Goal: Information Seeking & Learning: Check status

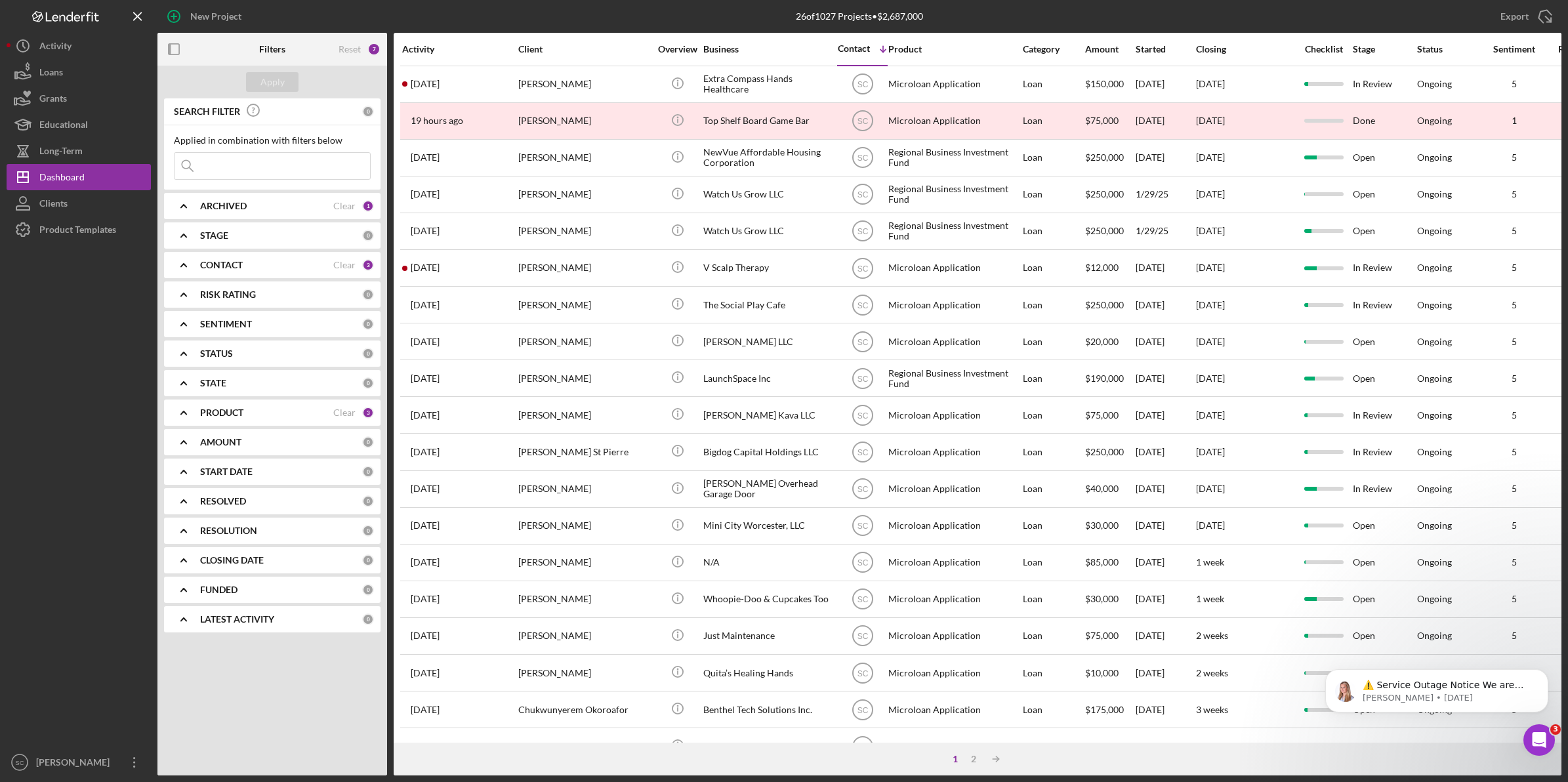
scroll to position [1172, 0]
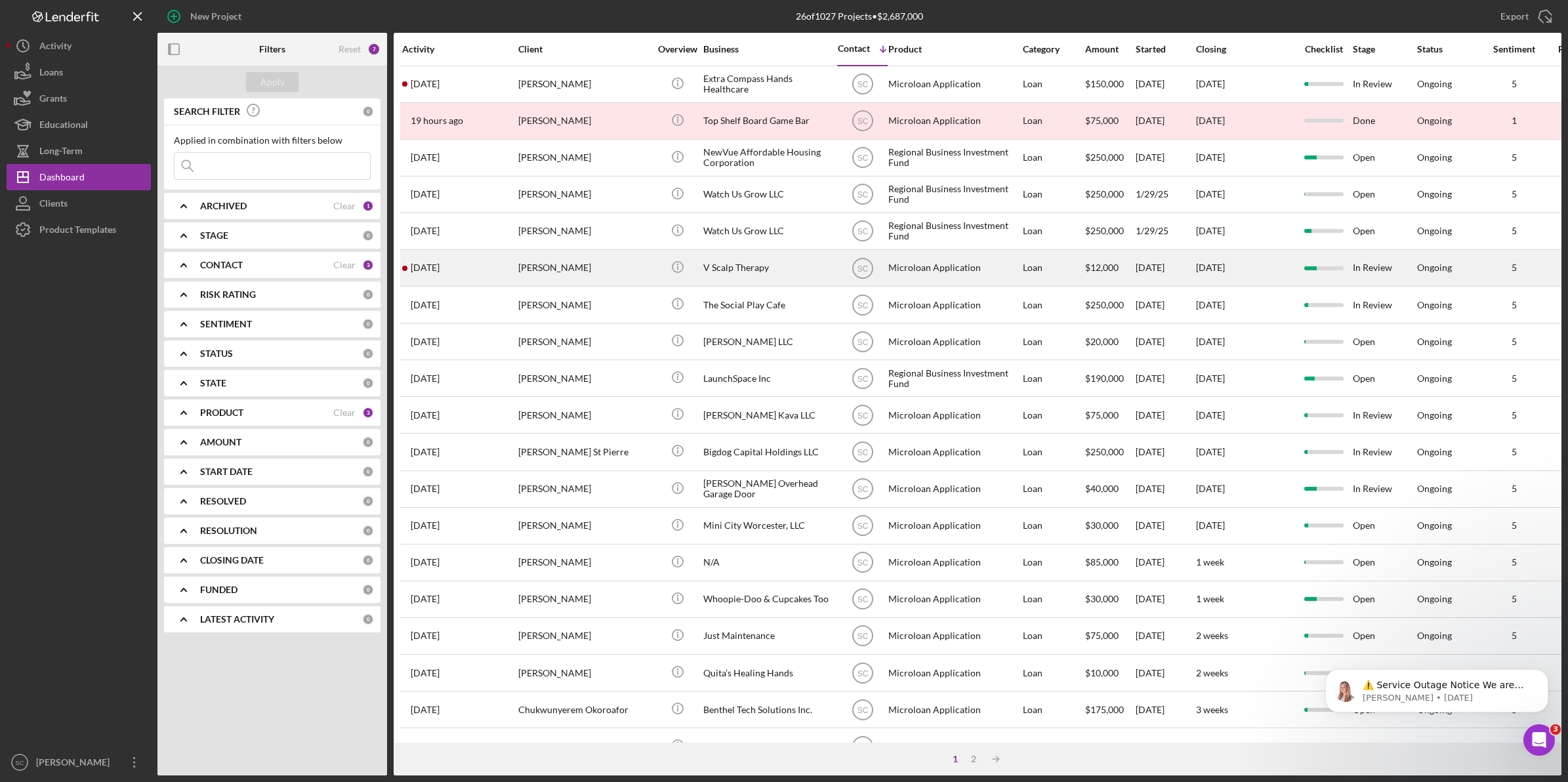
click at [502, 267] on div "[DATE] [PERSON_NAME]" at bounding box center [459, 268] width 115 height 35
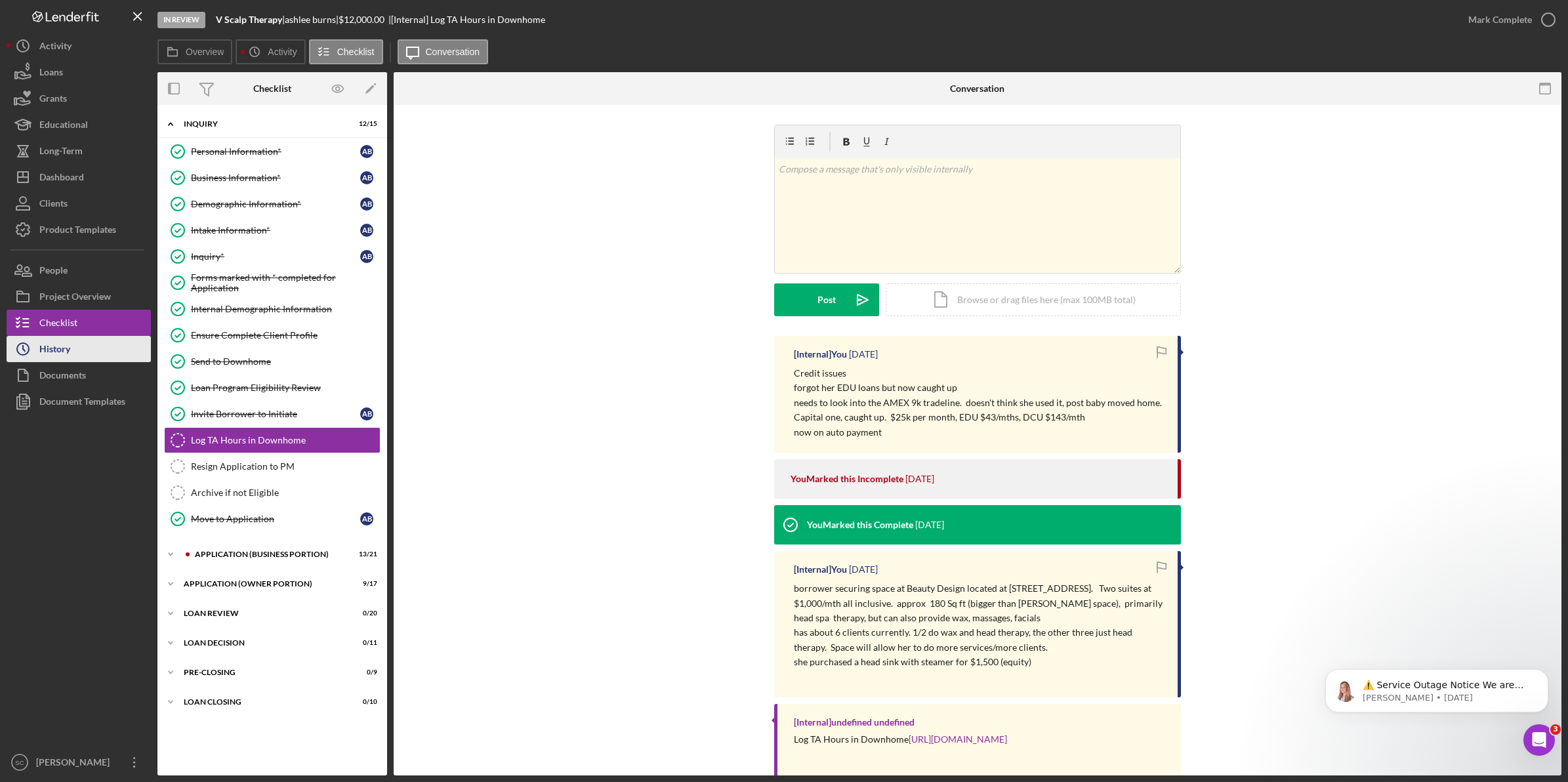
click at [63, 351] on div "History" at bounding box center [54, 350] width 31 height 30
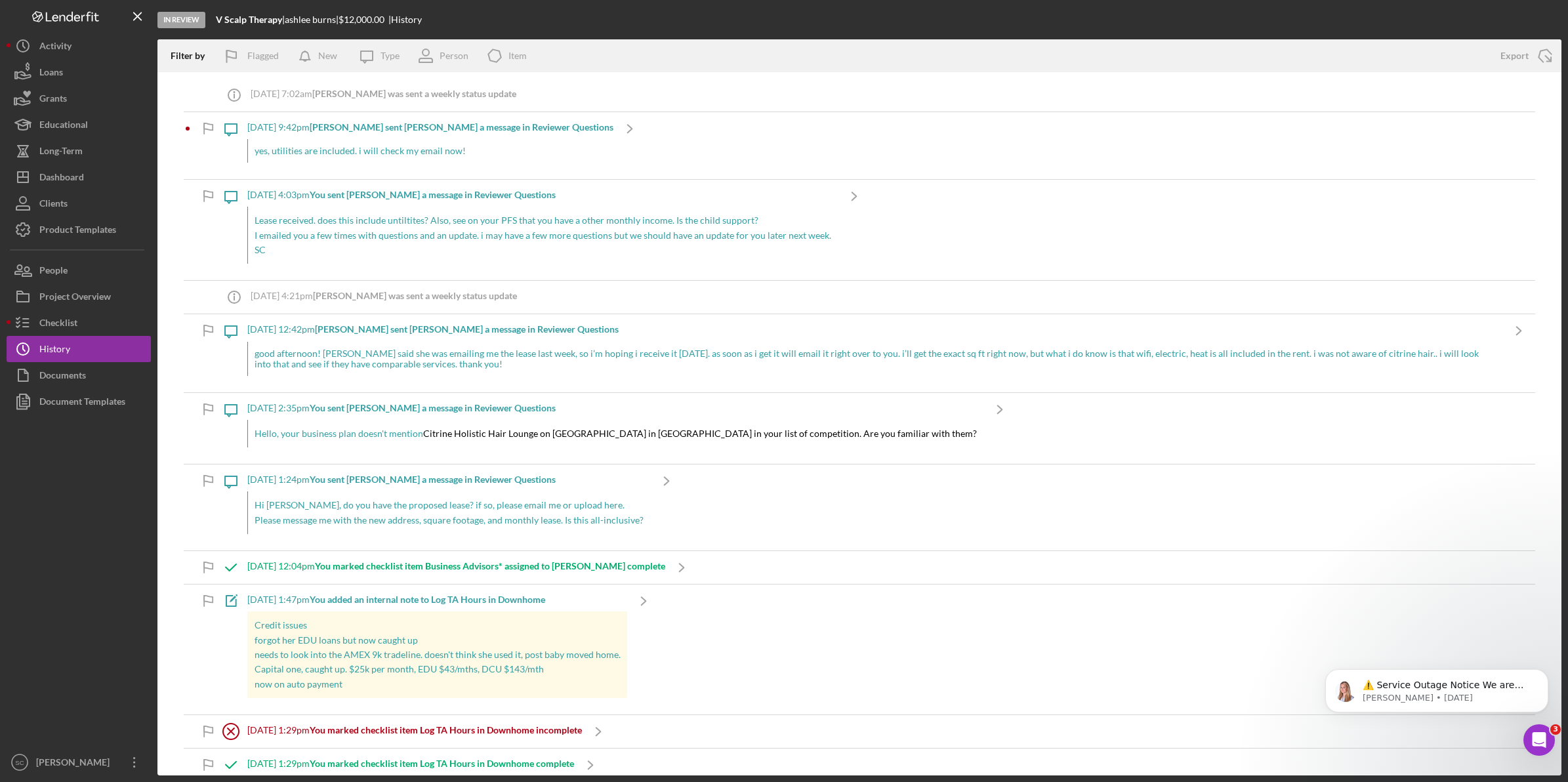
click at [322, 165] on div "[DATE] 9:42pm [PERSON_NAME] sent [PERSON_NAME] a message in Reviewer Questions …" at bounding box center [431, 145] width 366 height 67
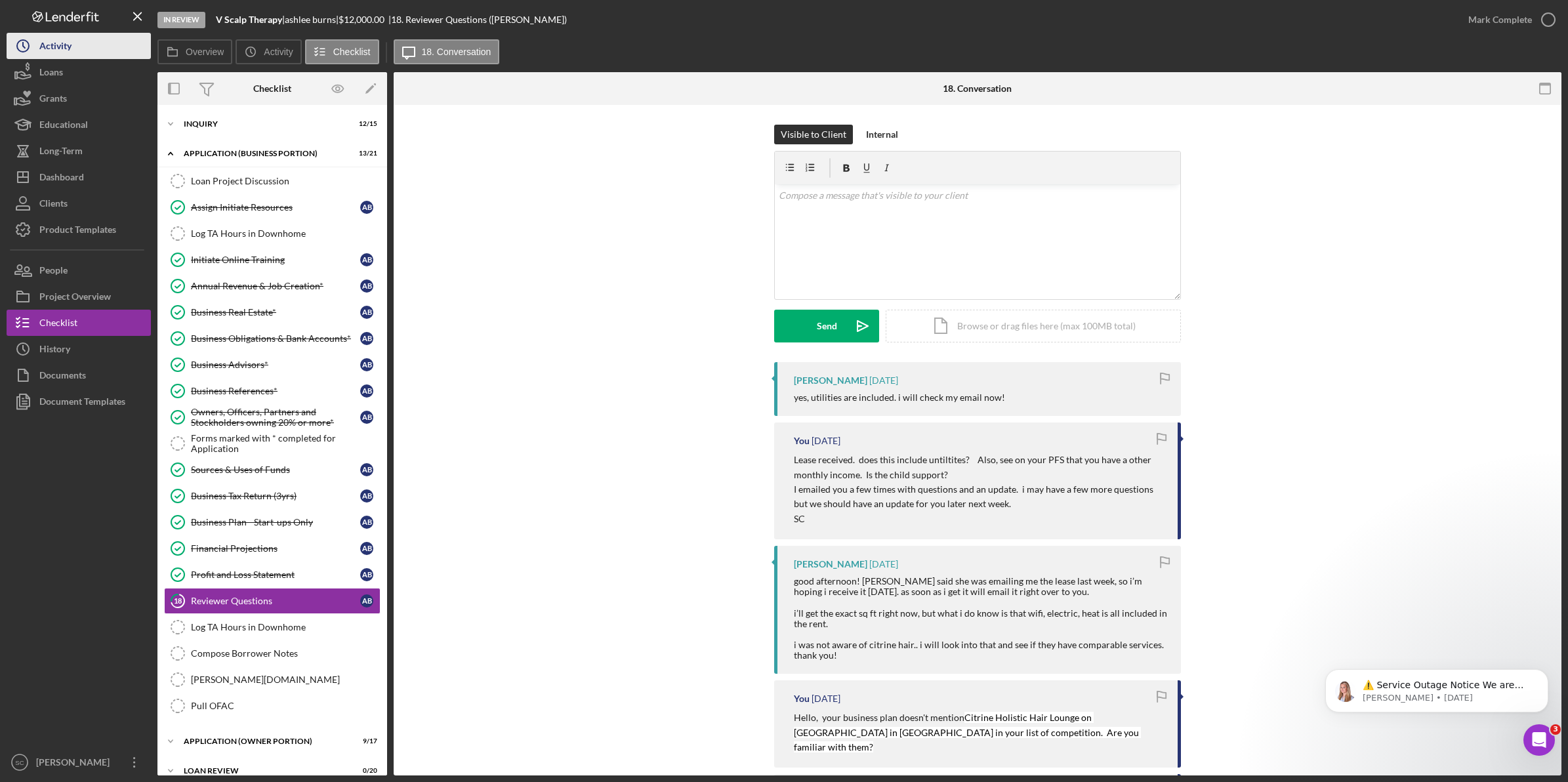
click at [43, 53] on div "Activity" at bounding box center [55, 47] width 32 height 30
